Goal: Task Accomplishment & Management: Complete application form

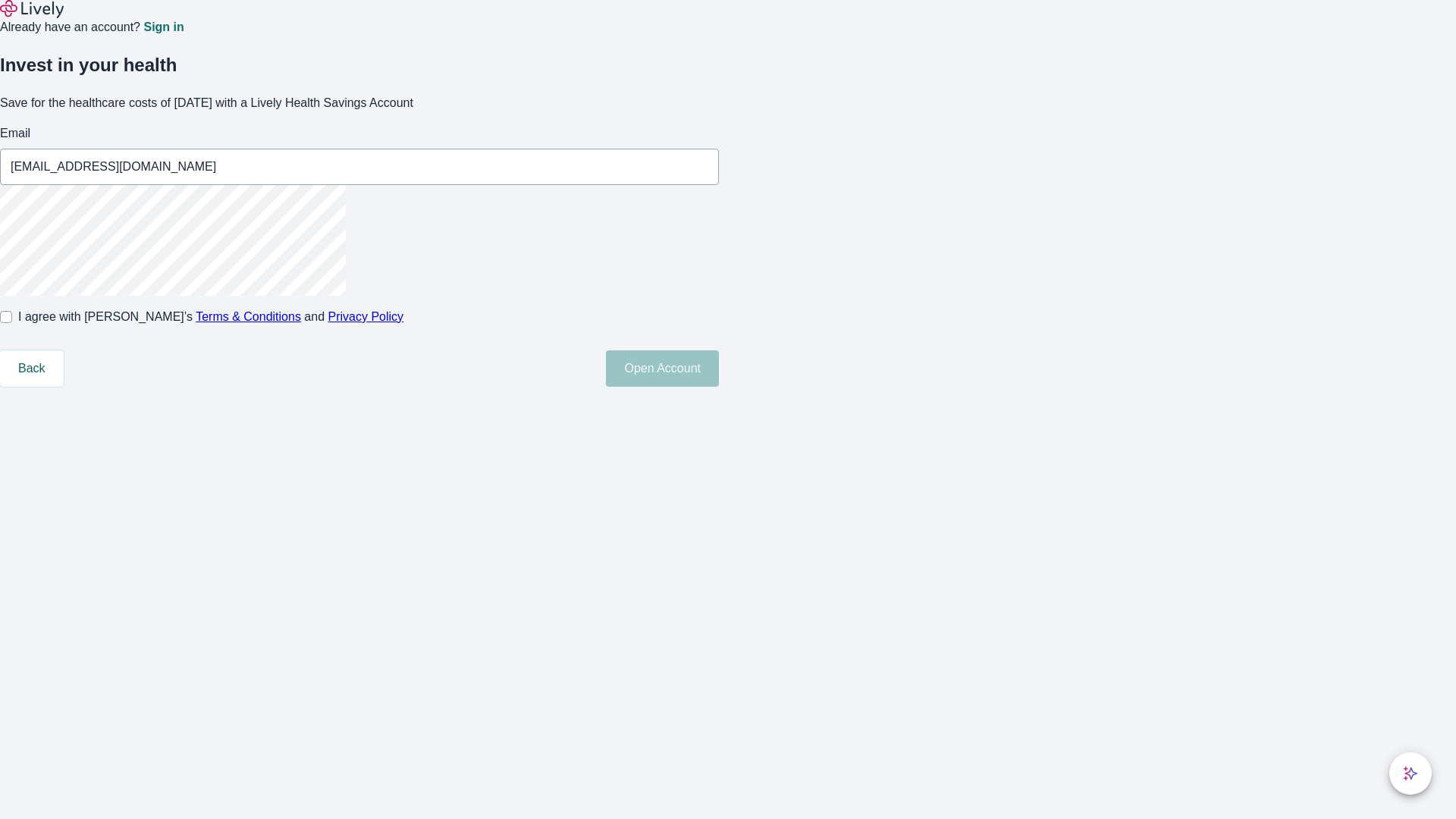
click at [12, 323] on input "I agree with Lively’s Terms & Conditions and Privacy Policy" at bounding box center [6, 317] width 12 height 12
checkbox input "true"
click at [719, 387] on button "Open Account" at bounding box center [662, 368] width 113 height 36
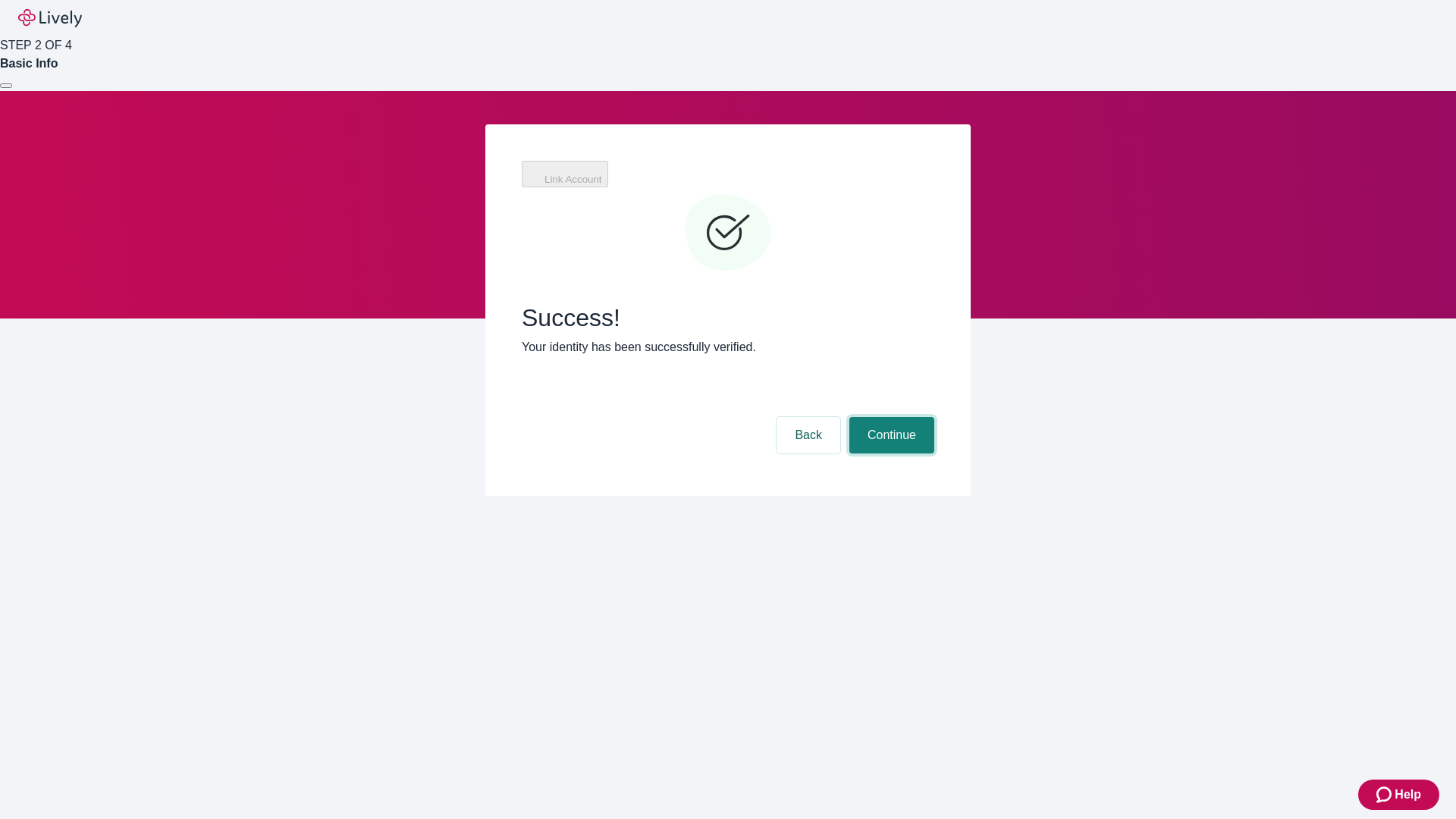
click at [935, 417] on button "Continue" at bounding box center [892, 435] width 85 height 36
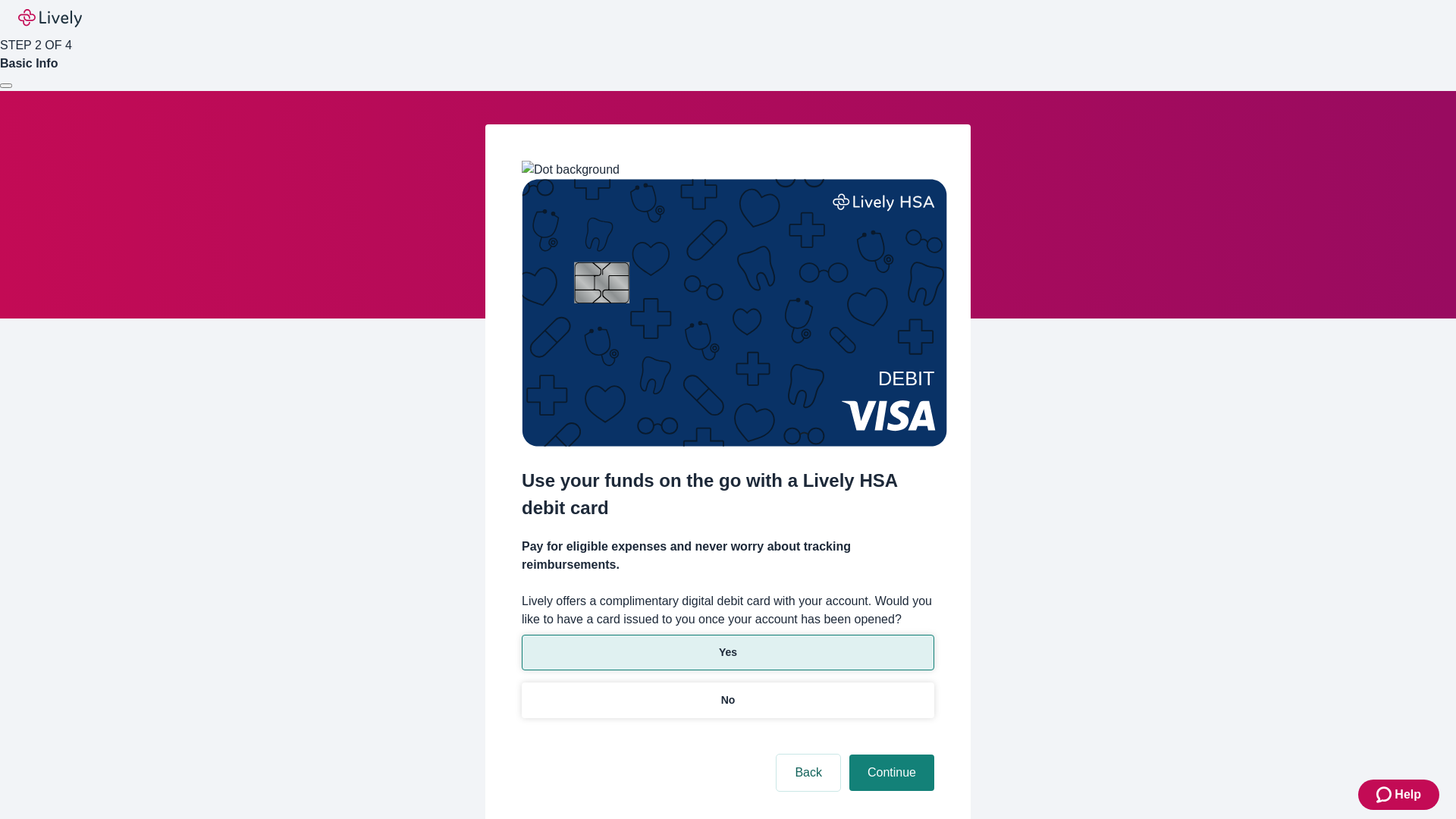
click at [727, 645] on p "Yes" at bounding box center [728, 652] width 19 height 16
click at [890, 755] on button "Continue" at bounding box center [892, 773] width 85 height 36
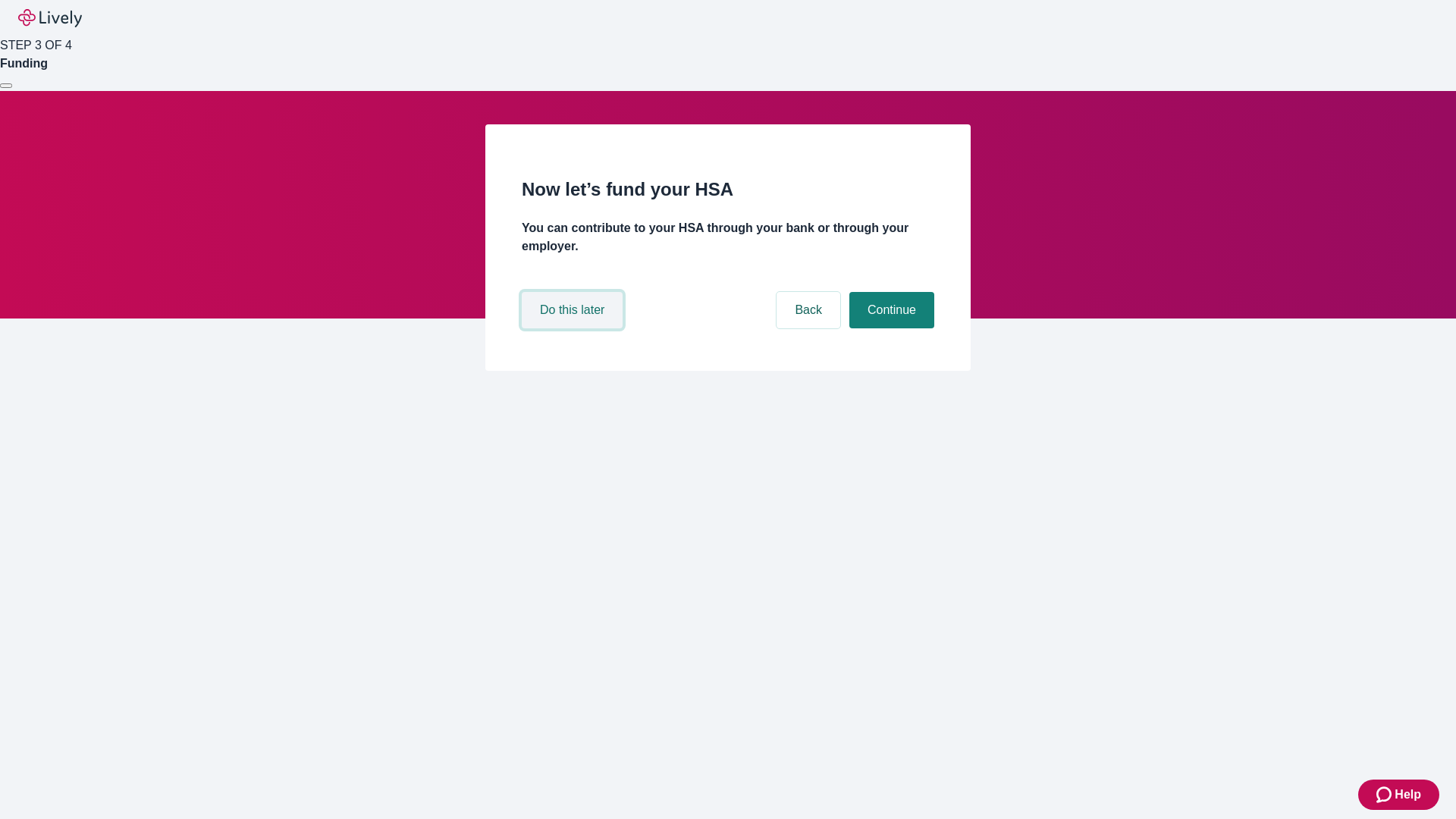
click at [574, 329] on button "Do this later" at bounding box center [571, 309] width 101 height 36
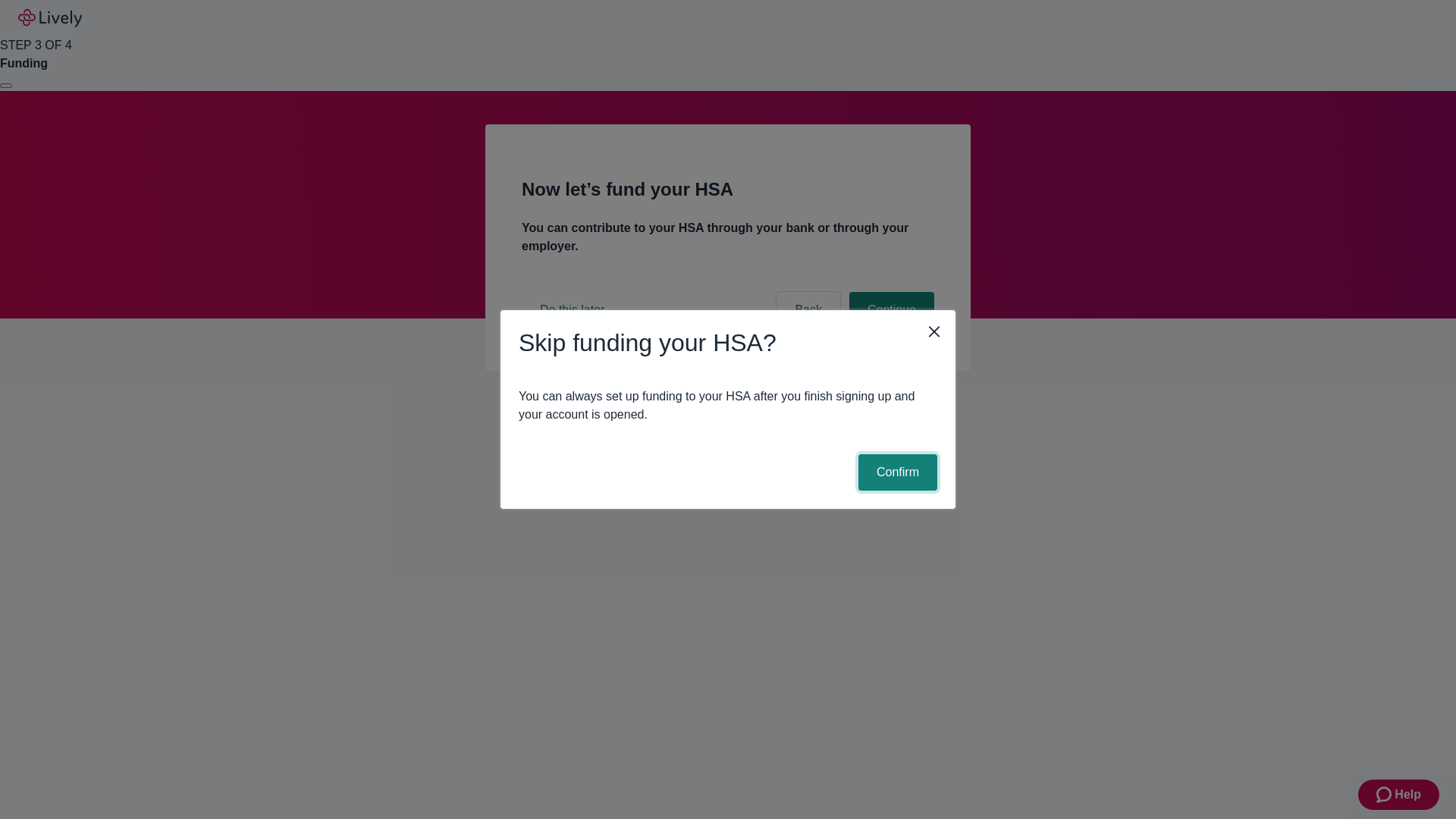
click at [896, 472] on button "Confirm" at bounding box center [897, 472] width 79 height 36
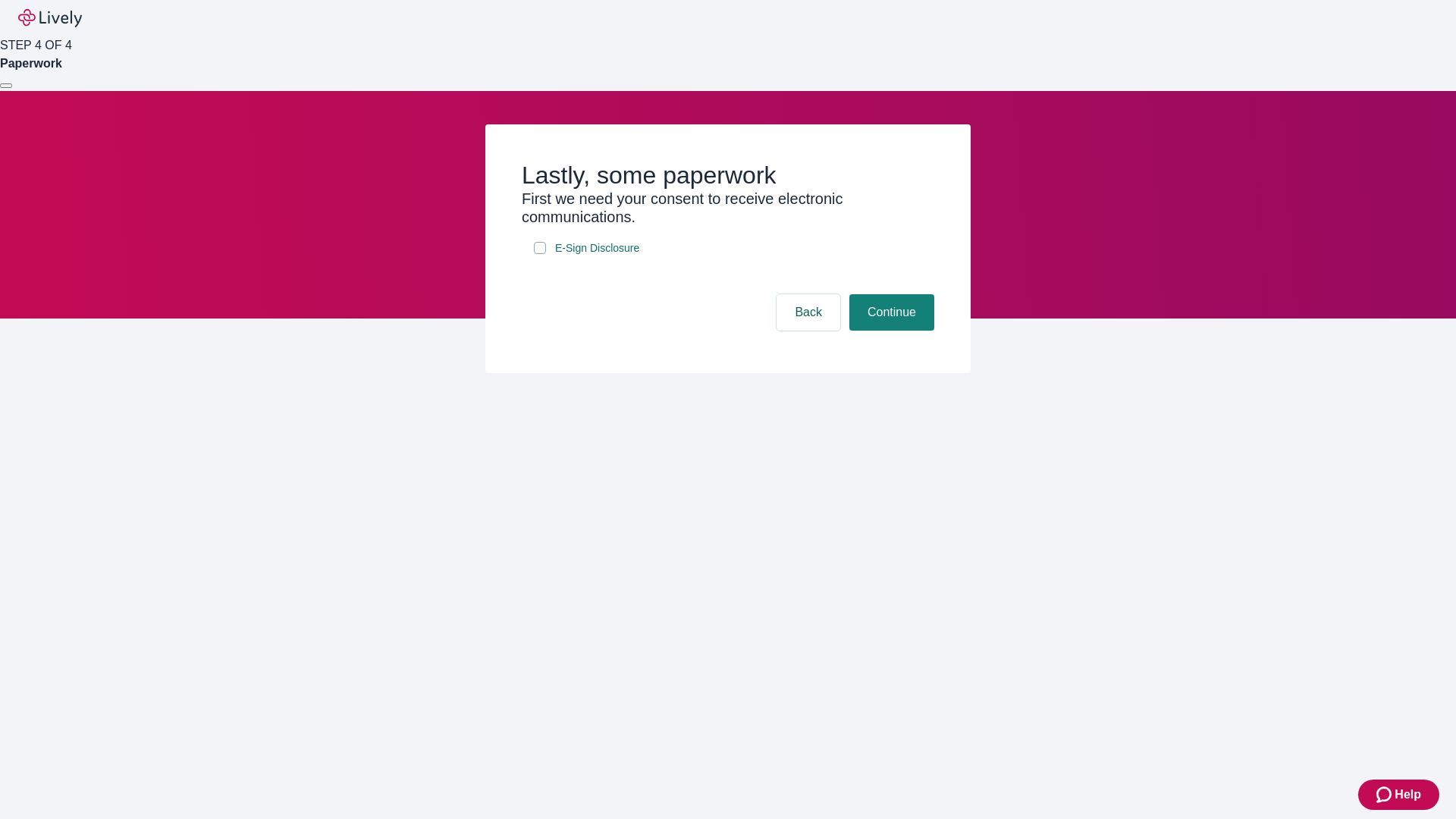
click at [540, 254] on input "E-Sign Disclosure" at bounding box center [539, 247] width 12 height 12
checkbox input "true"
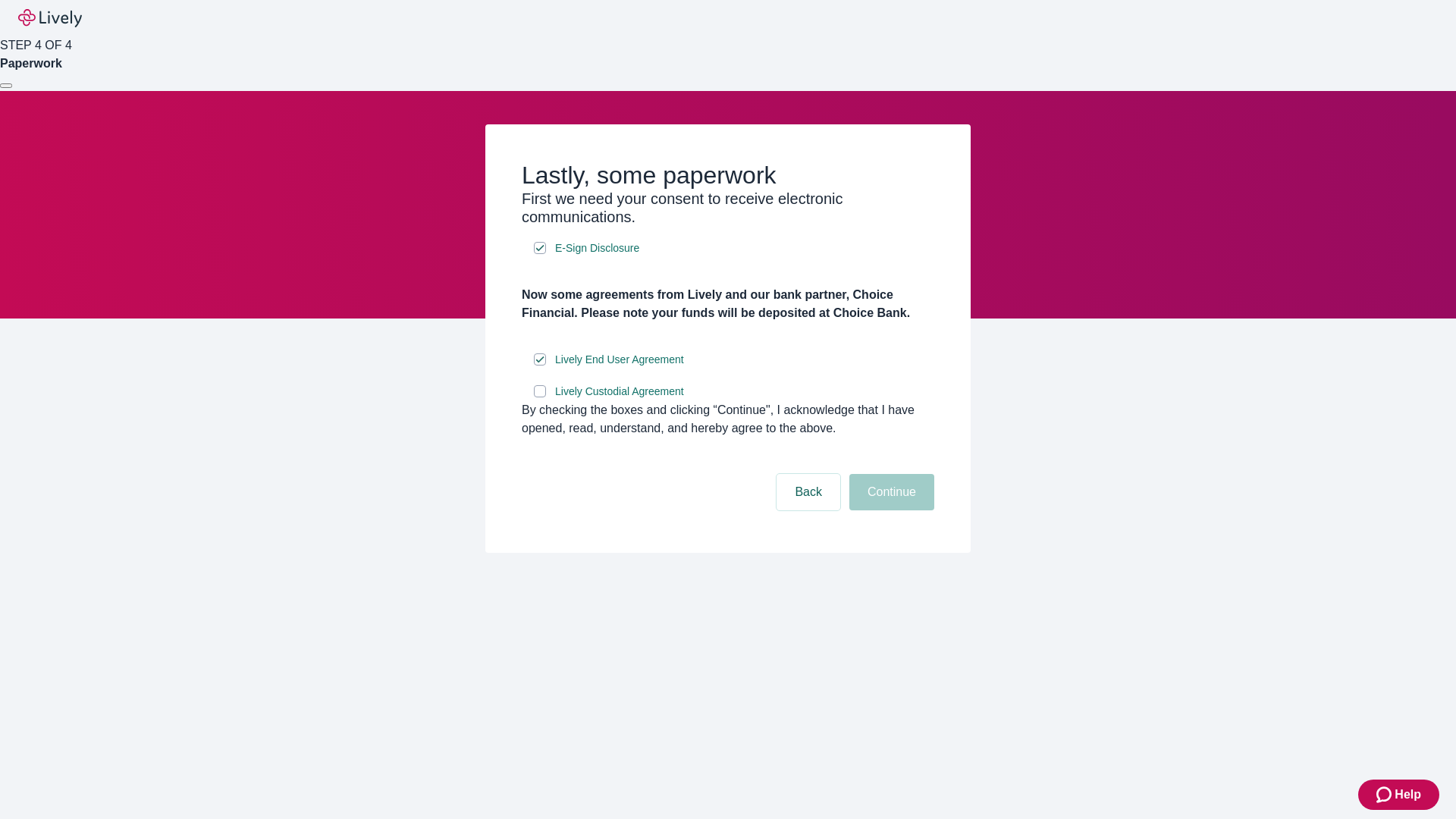
click at [540, 397] on input "Lively Custodial Agreement" at bounding box center [539, 391] width 12 height 12
checkbox input "true"
click at [890, 510] on button "Continue" at bounding box center [892, 492] width 85 height 36
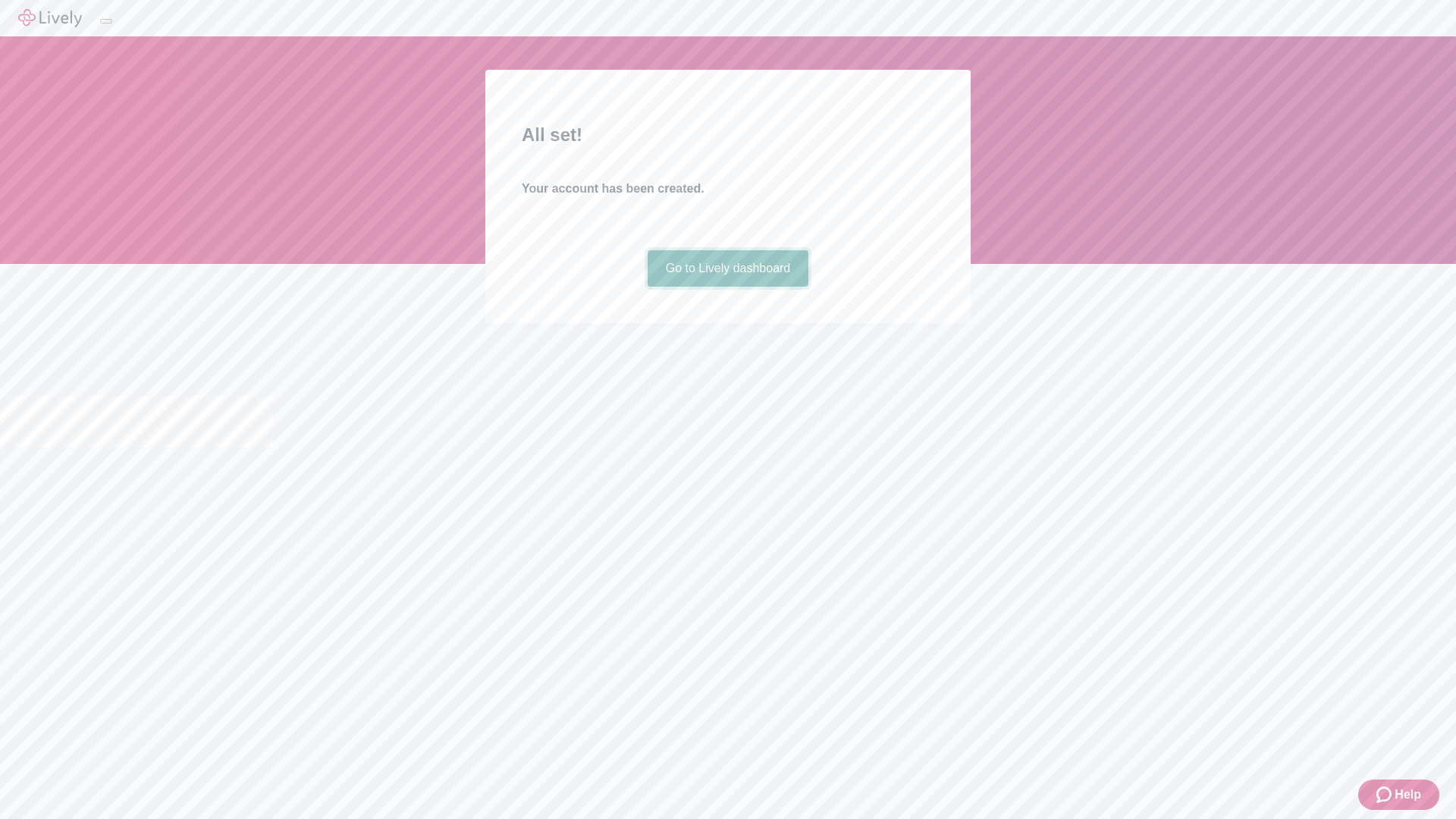
click at [727, 287] on link "Go to Lively dashboard" at bounding box center [728, 268] width 161 height 36
